Goal: Task Accomplishment & Management: Use online tool/utility

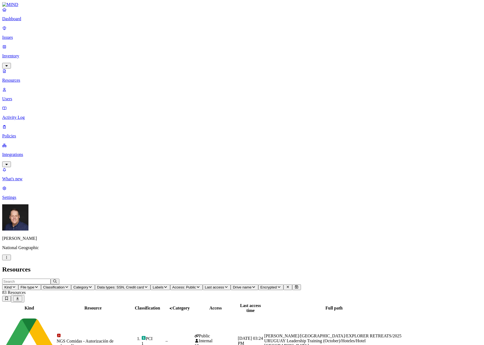
drag, startPoint x: 21, startPoint y: 88, endPoint x: 31, endPoint y: 92, distance: 10.5
click at [21, 152] on p "Integrations" at bounding box center [241, 154] width 479 height 5
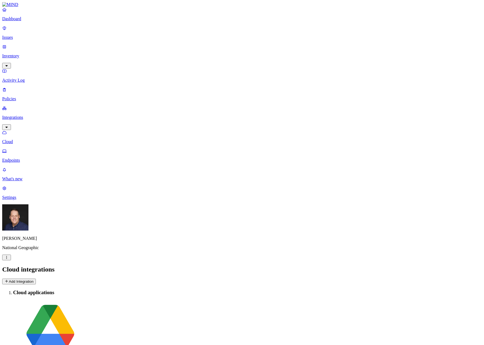
click at [36, 279] on button "Add Integration" at bounding box center [19, 282] width 34 height 6
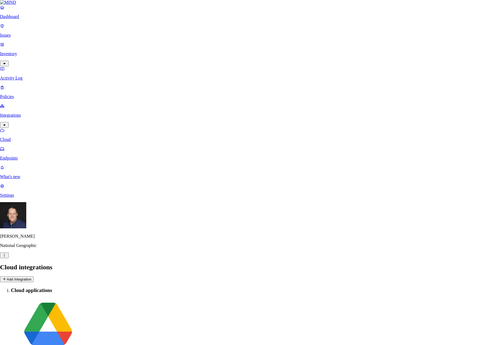
drag, startPoint x: 298, startPoint y: 57, endPoint x: 325, endPoint y: 53, distance: 27.3
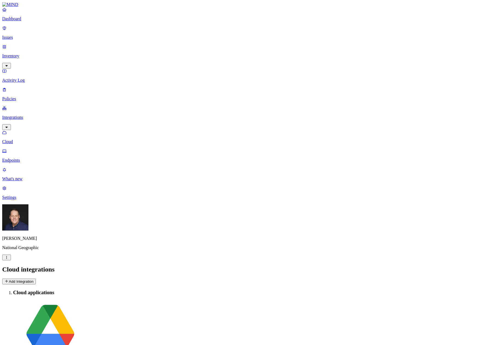
click at [19, 21] on p "Dashboard" at bounding box center [241, 18] width 479 height 5
